Goal: Obtain resource: Download file/media

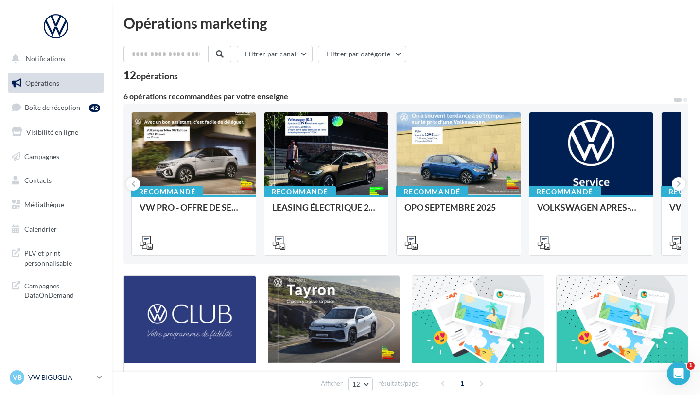
click at [84, 376] on p "VW BIGUGLIA" at bounding box center [60, 377] width 65 height 10
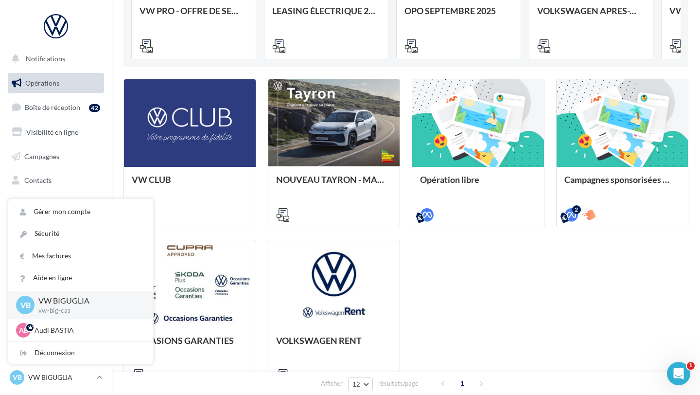
click at [112, 128] on div "Opérations marketing Filtrer par canal Filtrer par catégorie 12 opérations 6 op…" at bounding box center [406, 123] width 588 height 609
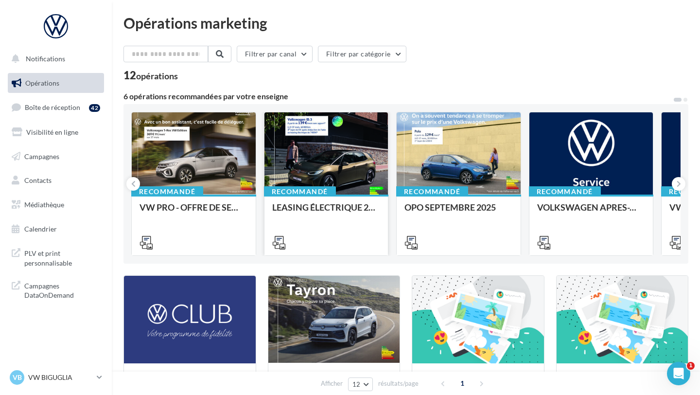
click at [335, 167] on div at bounding box center [327, 153] width 124 height 83
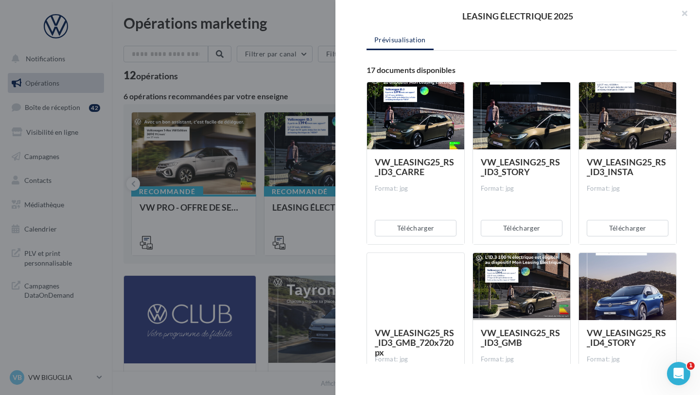
scroll to position [139, 0]
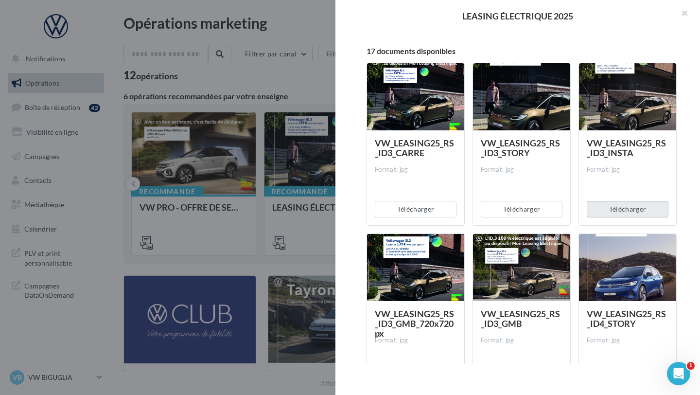
click at [618, 212] on button "Télécharger" at bounding box center [628, 209] width 82 height 17
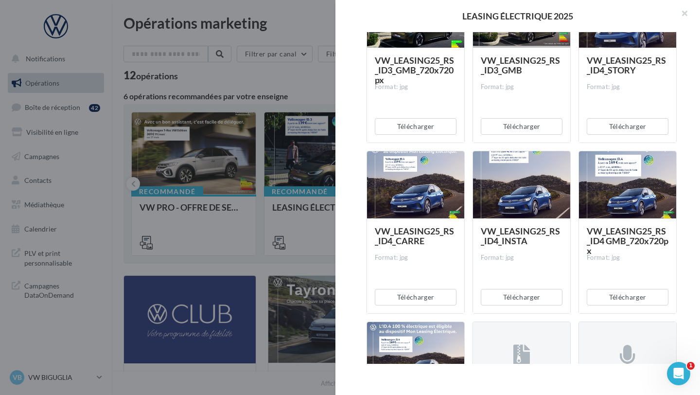
scroll to position [393, 0]
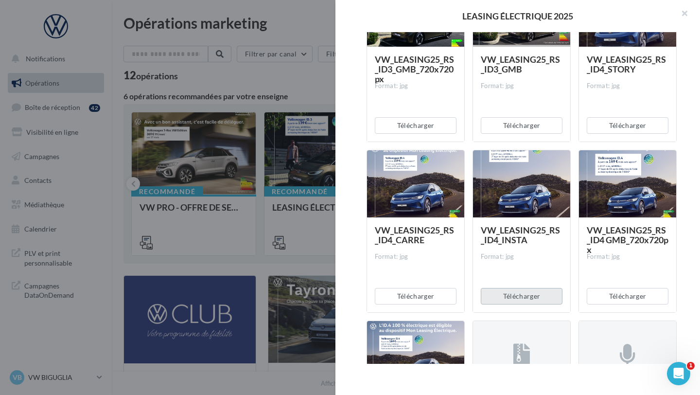
click at [523, 291] on button "Télécharger" at bounding box center [522, 296] width 82 height 17
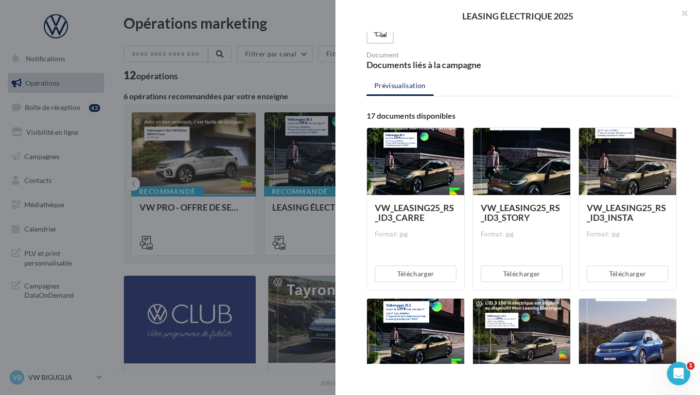
scroll to position [82, 0]
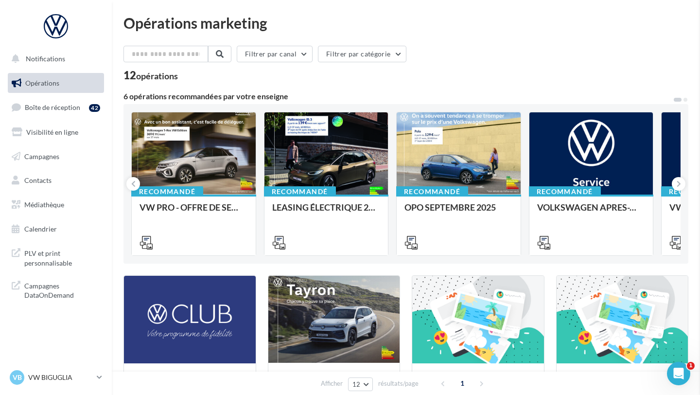
click at [92, 380] on p "VW BIGUGLIA" at bounding box center [60, 377] width 65 height 10
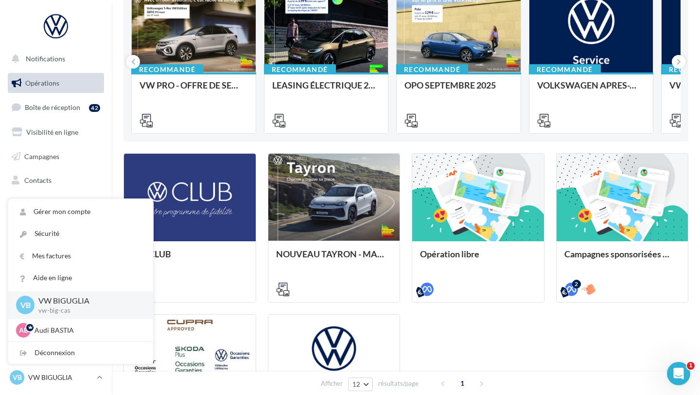
scroll to position [152, 0]
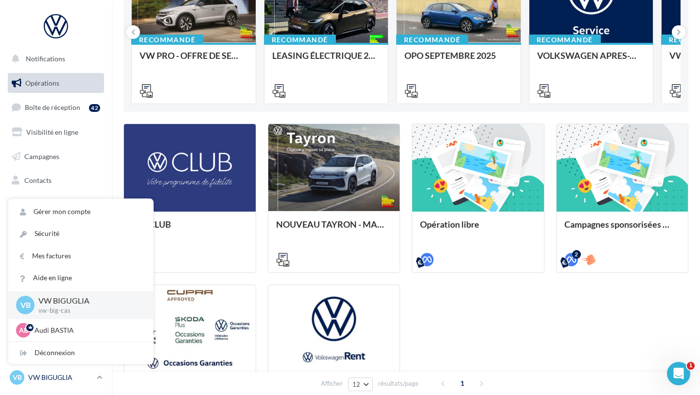
click at [85, 375] on p "VW BIGUGLIA" at bounding box center [60, 377] width 65 height 10
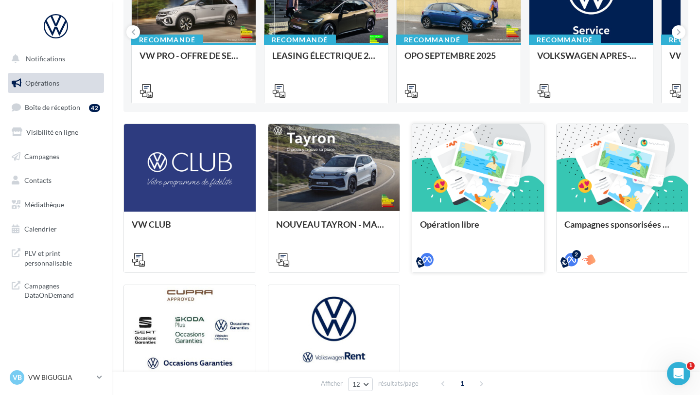
scroll to position [0, 0]
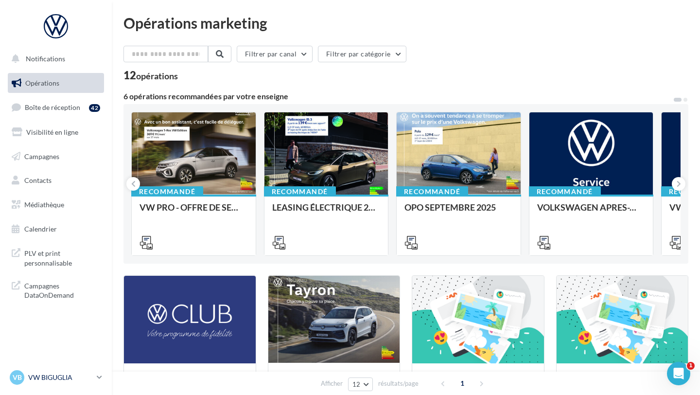
click at [90, 370] on div "VB VW BIGUGLIA vw-big-cas" at bounding box center [51, 377] width 83 height 15
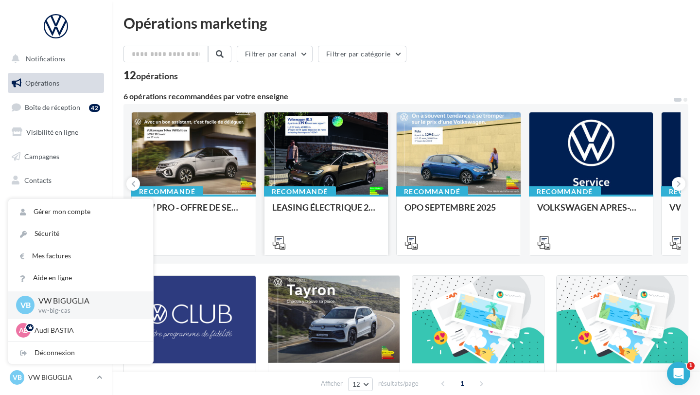
click at [354, 166] on div at bounding box center [327, 153] width 124 height 83
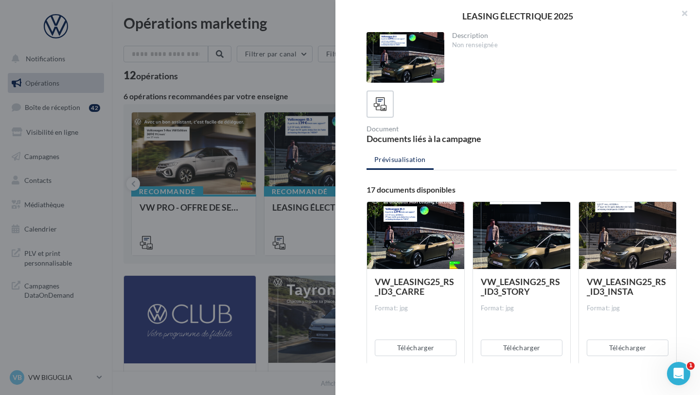
scroll to position [321, 0]
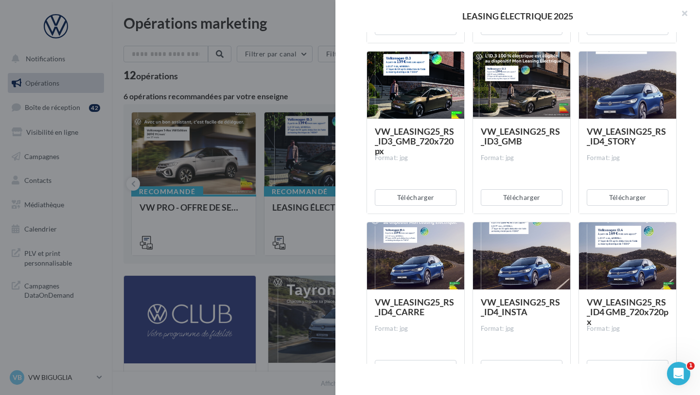
click at [355, 136] on div "Description Non renseignée Document Documents liés à la campagne Prévisualisati…" at bounding box center [522, 198] width 372 height 332
click at [309, 145] on div at bounding box center [350, 197] width 700 height 395
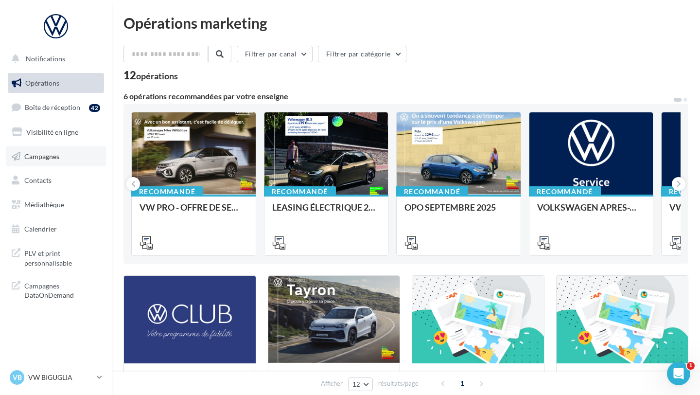
click at [72, 155] on link "Campagnes" at bounding box center [56, 156] width 100 height 20
